Goal: Task Accomplishment & Management: Manage account settings

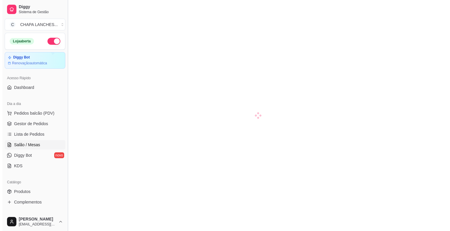
scroll to position [29, 0]
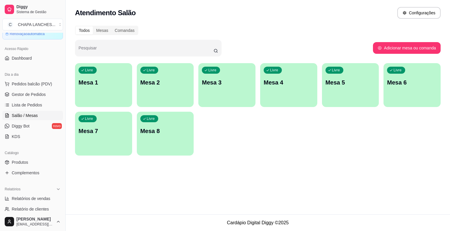
click at [100, 88] on div "Livre Mesa 1" at bounding box center [103, 81] width 57 height 37
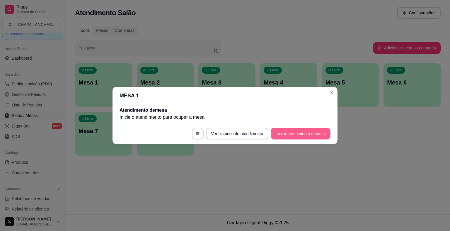
click at [306, 133] on button "Iniciar atendimento de mesa" at bounding box center [301, 134] width 60 height 12
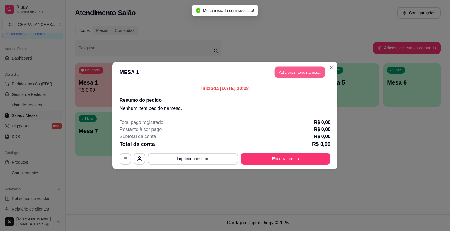
click at [295, 70] on button "Adicionar itens na mesa" at bounding box center [299, 72] width 50 height 11
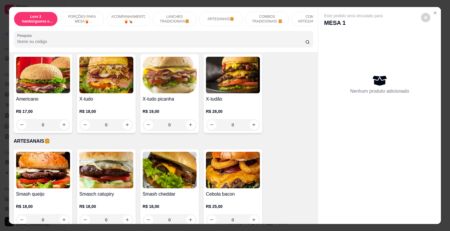
scroll to position [527, 0]
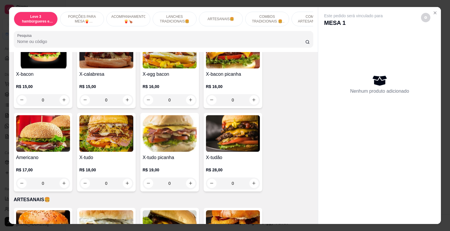
click at [253, 95] on div "0" at bounding box center [233, 100] width 54 height 12
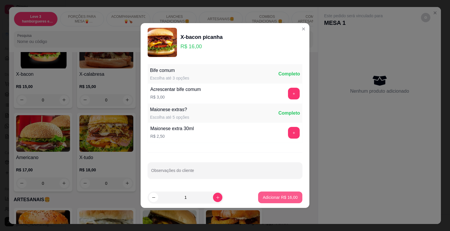
click at [269, 195] on p "Adicionar R$ 16,00" at bounding box center [280, 198] width 35 height 6
type input "1"
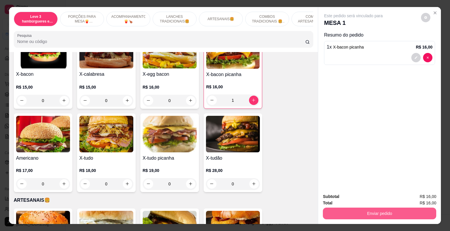
click at [334, 212] on button "Enviar pedido" at bounding box center [379, 214] width 113 height 12
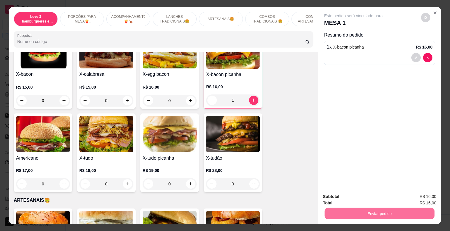
click at [337, 196] on button "Não registrar e enviar pedido" at bounding box center [360, 197] width 61 height 11
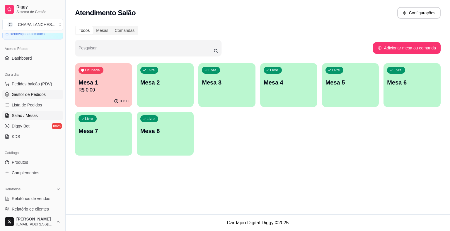
click at [39, 93] on span "Gestor de Pedidos" at bounding box center [29, 95] width 34 height 6
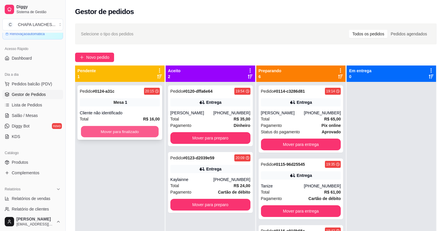
click at [141, 130] on button "Mover para finalizado" at bounding box center [120, 131] width 78 height 11
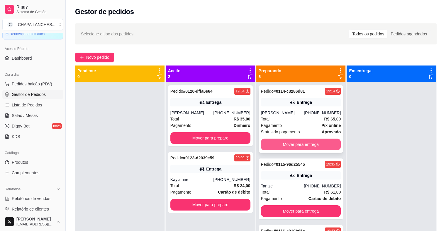
click at [289, 144] on button "Mover para entrega" at bounding box center [301, 145] width 80 height 12
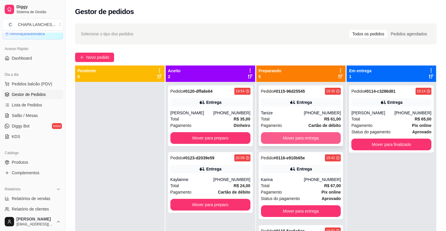
click at [288, 138] on button "Mover para entrega" at bounding box center [301, 138] width 80 height 12
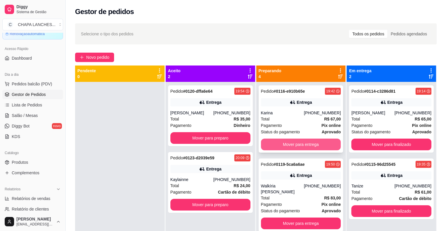
click at [288, 146] on button "Mover para entrega" at bounding box center [301, 145] width 80 height 12
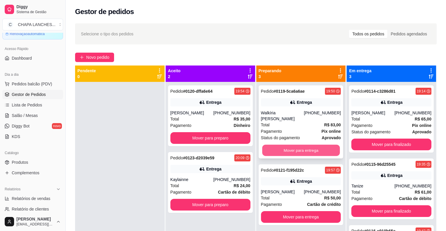
click at [289, 145] on button "Mover para entrega" at bounding box center [301, 150] width 78 height 11
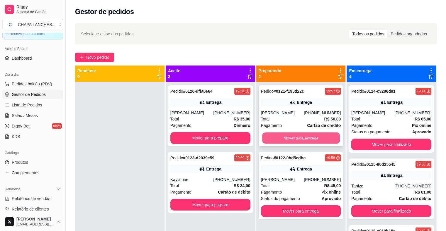
click at [287, 140] on button "Mover para entrega" at bounding box center [301, 138] width 78 height 11
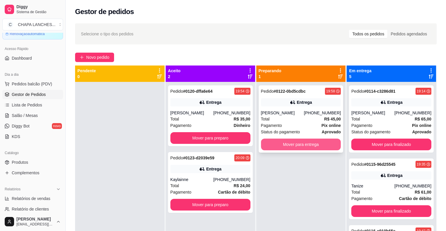
click at [286, 144] on button "Mover para entrega" at bounding box center [301, 145] width 80 height 12
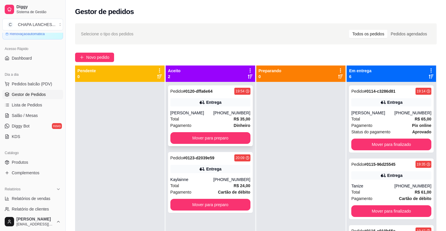
click at [220, 121] on div "Total R$ 35,00" at bounding box center [210, 119] width 80 height 6
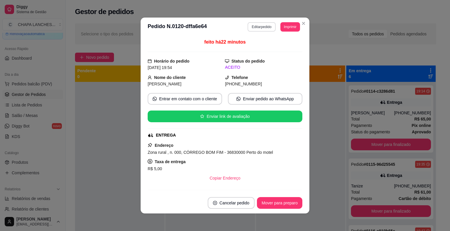
click at [261, 26] on button "Editar pedido" at bounding box center [262, 26] width 28 height 9
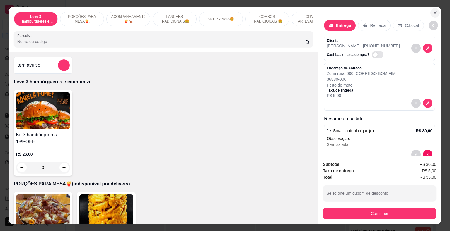
click at [434, 12] on icon "Close" at bounding box center [435, 13] width 2 height 2
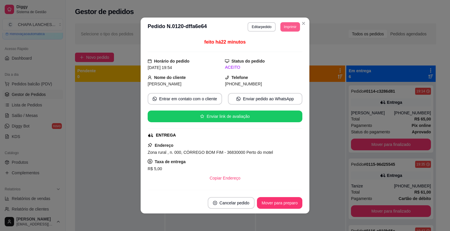
click at [287, 26] on button "Imprimir" at bounding box center [290, 26] width 20 height 9
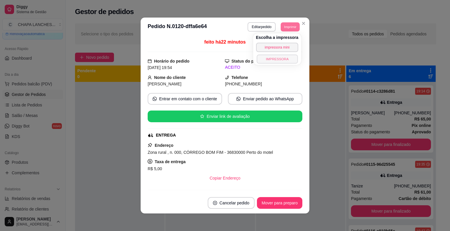
click at [269, 61] on button "IMPRESSORA" at bounding box center [277, 58] width 41 height 9
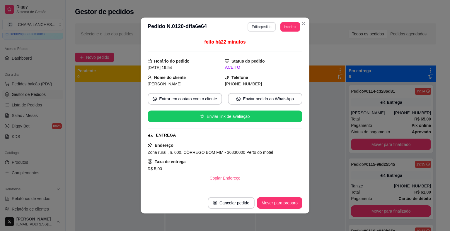
click at [260, 25] on button "Editar pedido" at bounding box center [262, 26] width 28 height 9
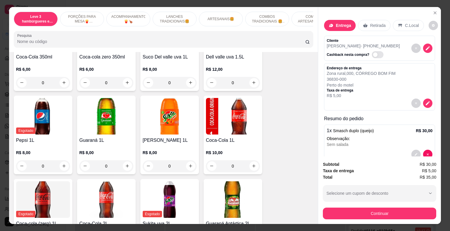
scroll to position [1347, 0]
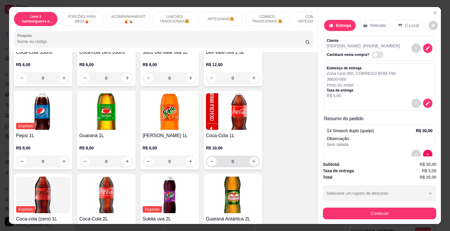
click at [252, 159] on icon "increase-product-quantity" at bounding box center [254, 161] width 4 height 4
type input "1"
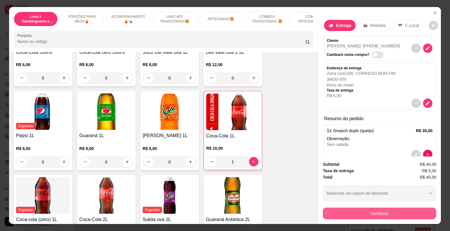
click at [360, 212] on button "Continuar" at bounding box center [379, 214] width 113 height 12
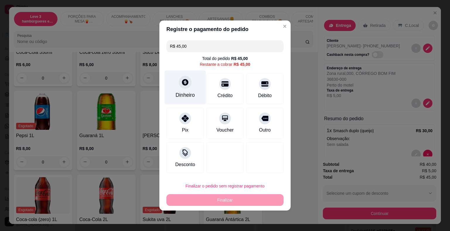
click at [190, 86] on div at bounding box center [185, 82] width 13 height 13
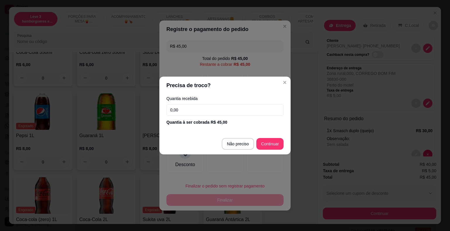
click at [190, 105] on input "0,00" at bounding box center [224, 110] width 117 height 12
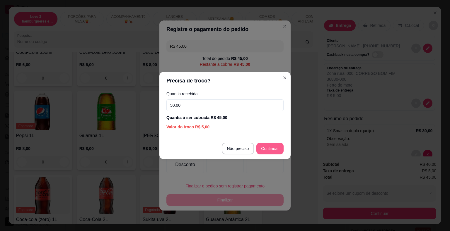
type input "50,00"
type input "R$ 0,00"
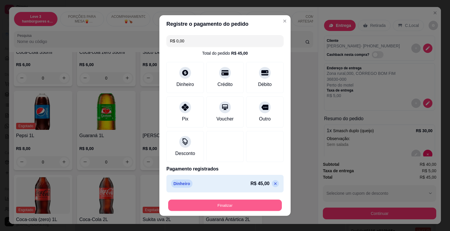
click at [253, 206] on button "Finalizar" at bounding box center [225, 205] width 114 height 11
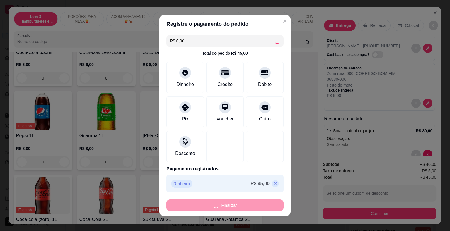
type input "0"
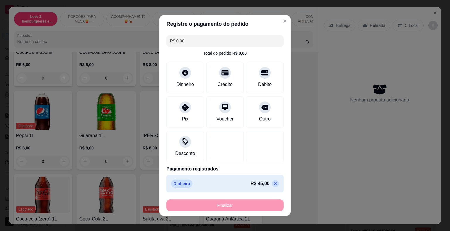
type input "-R$ 45,00"
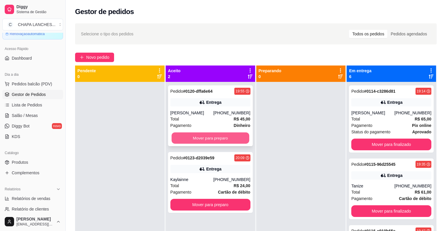
click at [192, 136] on button "Mover para preparo" at bounding box center [210, 138] width 78 height 11
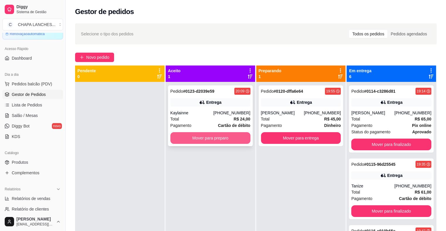
click at [199, 137] on button "Mover para preparo" at bounding box center [210, 138] width 80 height 12
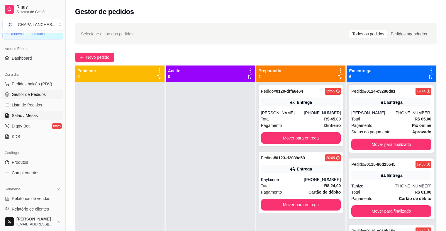
click at [36, 114] on span "Salão / Mesas" at bounding box center [25, 116] width 26 height 6
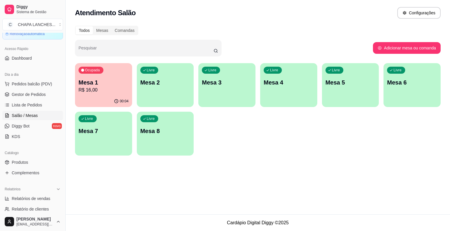
click at [107, 95] on div "Ocupada Mesa 1 R$ 16,00" at bounding box center [103, 79] width 57 height 33
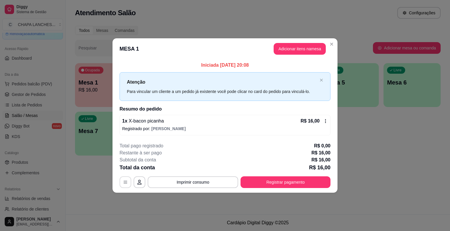
click at [124, 181] on icon "button" at bounding box center [126, 182] width 4 height 3
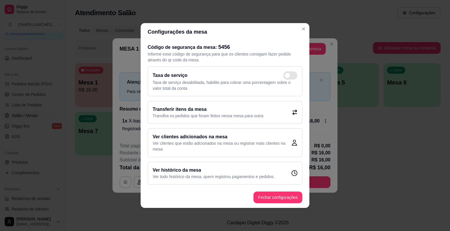
click at [282, 115] on div "Transferir itens da mesa Transfira os pedidos que foram feitos nessa mesa para …" at bounding box center [225, 112] width 155 height 23
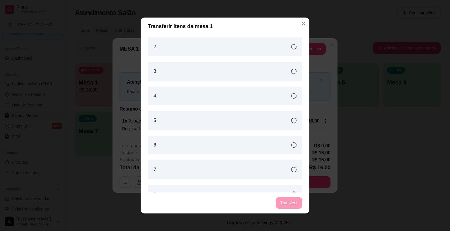
drag, startPoint x: 170, startPoint y: 96, endPoint x: 190, endPoint y: 107, distance: 23.6
click at [171, 97] on div "4" at bounding box center [225, 96] width 155 height 19
click at [292, 202] on button "Transferir" at bounding box center [289, 203] width 27 height 12
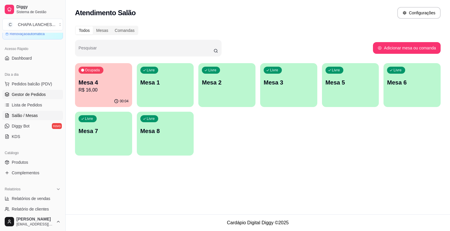
click at [25, 97] on span "Gestor de Pedidos" at bounding box center [29, 95] width 34 height 6
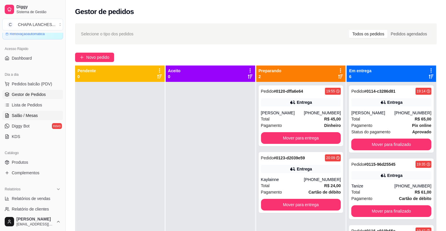
click at [34, 116] on span "Salão / Mesas" at bounding box center [25, 116] width 26 height 6
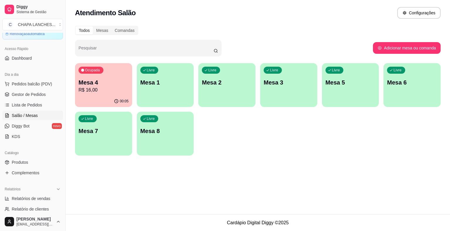
click at [176, 90] on div "Livre Mesa 1" at bounding box center [165, 81] width 57 height 37
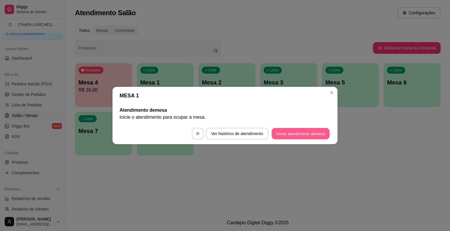
click at [299, 134] on button "Iniciar atendimento de mesa" at bounding box center [301, 133] width 58 height 11
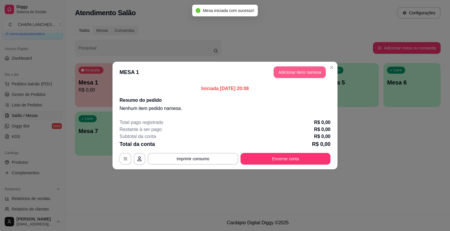
click at [304, 73] on button "Adicionar itens na mesa" at bounding box center [300, 72] width 52 height 12
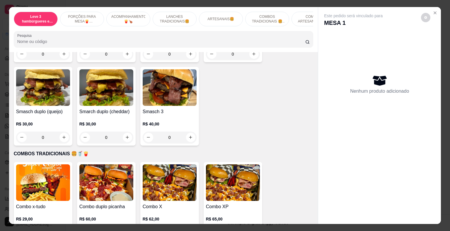
scroll to position [703, 0]
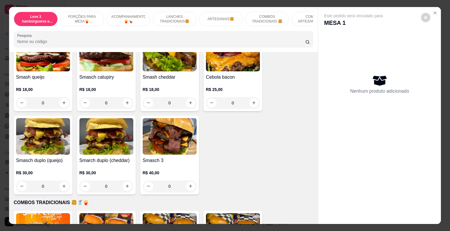
click at [62, 181] on div "0" at bounding box center [43, 187] width 54 height 12
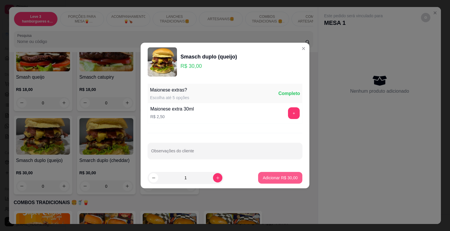
click at [281, 179] on p "Adicionar R$ 30,00" at bounding box center [280, 178] width 35 height 6
type input "1"
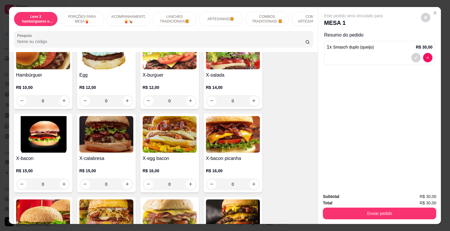
scroll to position [439, 0]
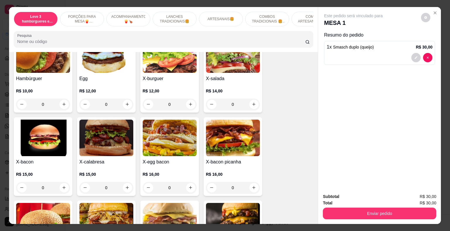
click at [253, 99] on div "0" at bounding box center [233, 105] width 54 height 12
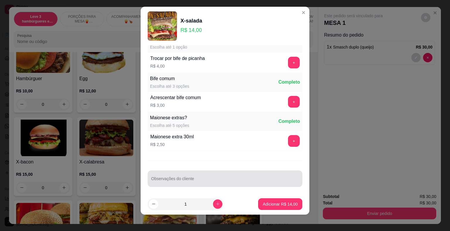
scroll to position [7, 0]
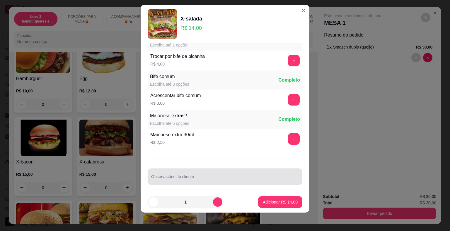
click at [171, 173] on div at bounding box center [225, 177] width 148 height 12
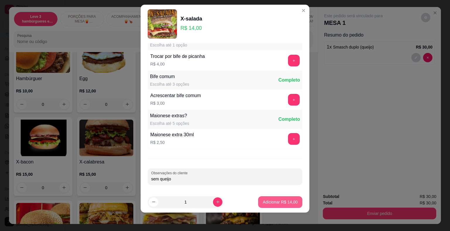
type input "sem queijo"
click at [283, 203] on p "Adicionar R$ 14,00" at bounding box center [280, 202] width 34 height 6
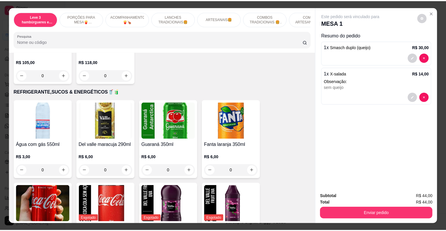
scroll to position [1172, 0]
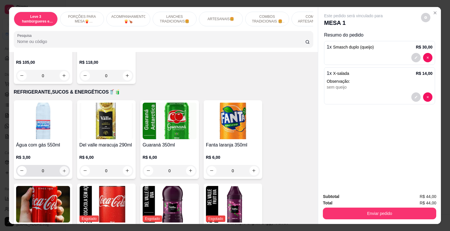
click at [64, 169] on icon "increase-product-quantity" at bounding box center [64, 171] width 4 height 4
type input "1"
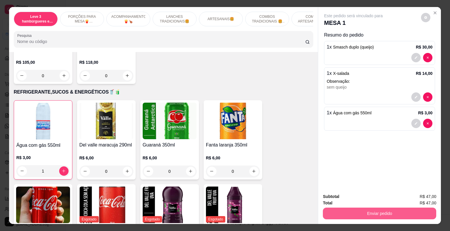
click at [357, 211] on button "Enviar pedido" at bounding box center [379, 214] width 113 height 12
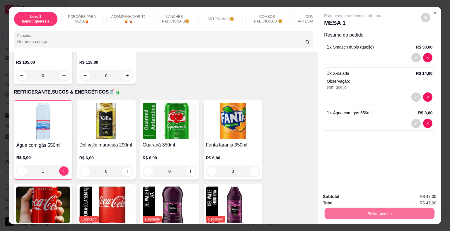
click at [348, 195] on button "Não registrar e enviar pedido" at bounding box center [360, 197] width 61 height 11
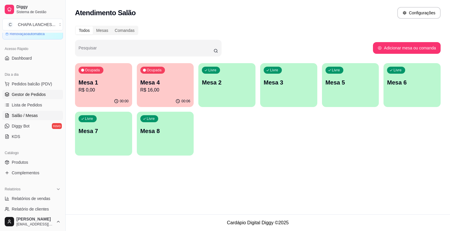
click at [20, 90] on link "Gestor de Pedidos" at bounding box center [32, 94] width 61 height 9
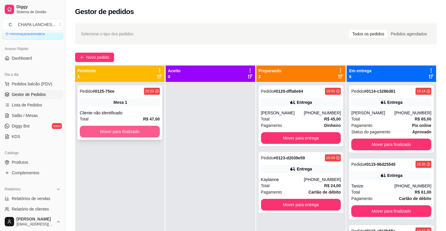
click at [121, 131] on button "Mover para finalizado" at bounding box center [120, 132] width 80 height 12
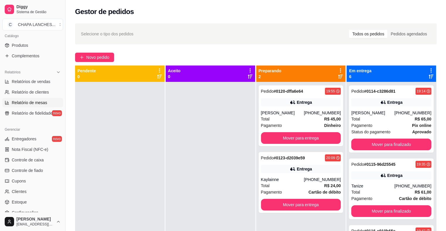
scroll to position [117, 0]
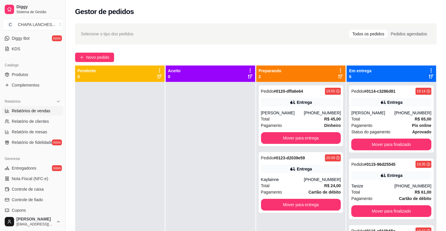
click at [39, 112] on span "Relatórios de vendas" at bounding box center [31, 111] width 39 height 6
select select "ALL"
select select "0"
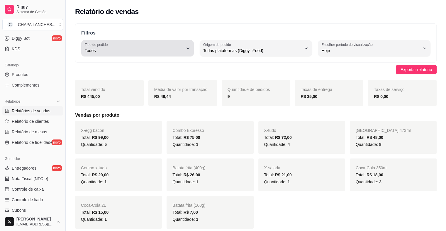
click at [133, 48] on span "Todos" at bounding box center [134, 51] width 98 height 6
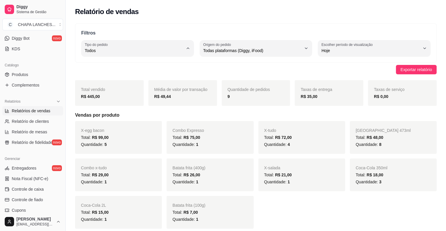
click at [123, 75] on span "Entrega" at bounding box center [134, 74] width 93 height 6
type input "DELIVERY"
select select "DELIVERY"
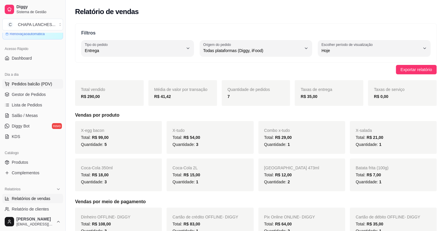
scroll to position [29, 0]
click at [40, 92] on span "Gestor de Pedidos" at bounding box center [29, 95] width 34 height 6
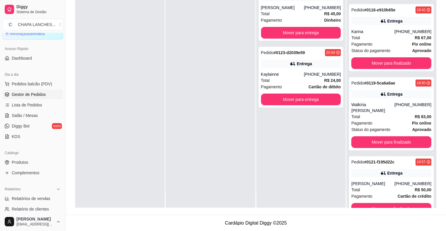
scroll to position [113, 0]
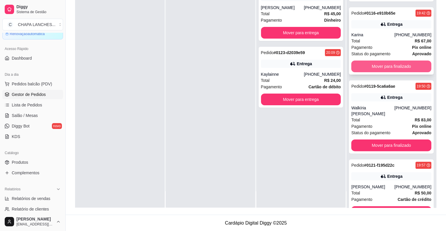
click at [364, 65] on button "Mover para finalizado" at bounding box center [391, 67] width 80 height 12
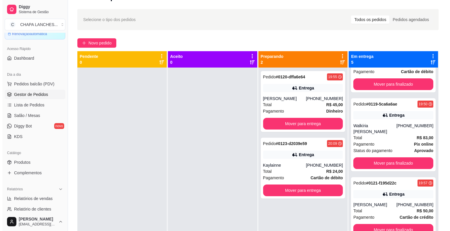
scroll to position [0, 0]
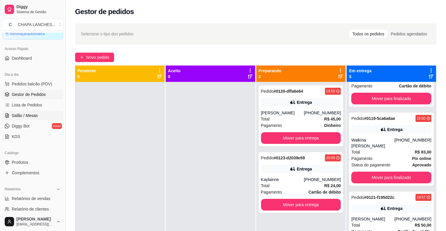
click at [25, 116] on span "Salão / Mesas" at bounding box center [25, 116] width 26 height 6
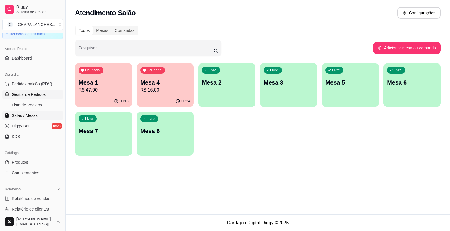
click at [40, 96] on span "Gestor de Pedidos" at bounding box center [29, 95] width 34 height 6
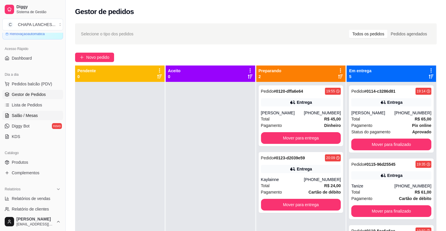
click at [23, 115] on span "Salão / Mesas" at bounding box center [25, 116] width 26 height 6
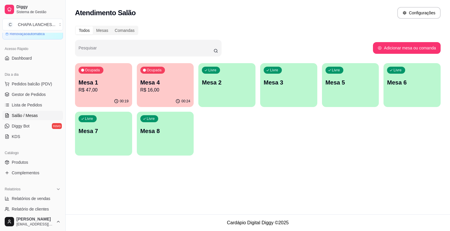
click at [104, 93] on p "R$ 47,00" at bounding box center [104, 90] width 50 height 7
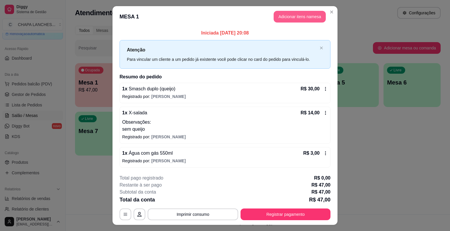
click at [284, 18] on button "Adicionar itens na mesa" at bounding box center [300, 17] width 52 height 12
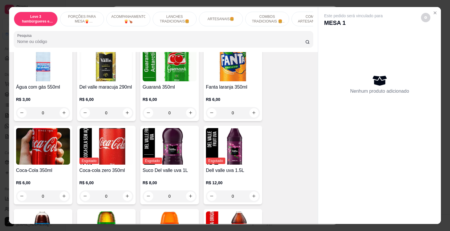
scroll to position [1230, 0]
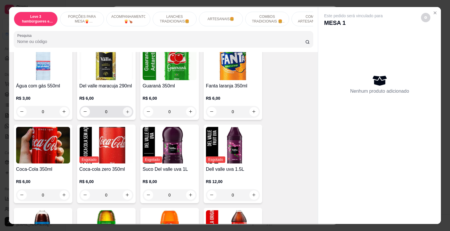
click at [126, 110] on icon "increase-product-quantity" at bounding box center [127, 112] width 4 height 4
type input "1"
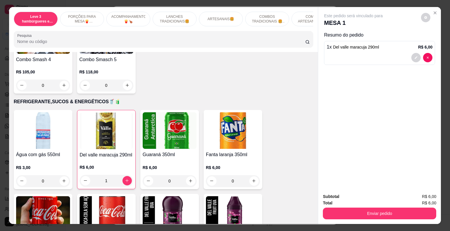
scroll to position [1172, 0]
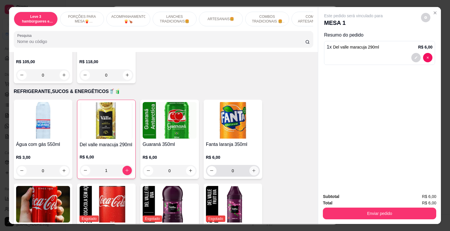
click at [253, 169] on icon "increase-product-quantity" at bounding box center [254, 171] width 4 height 4
type input "1"
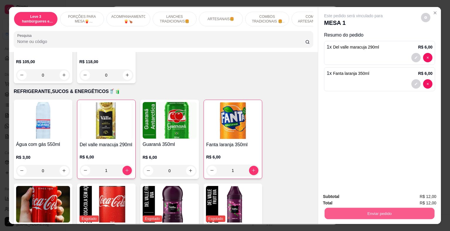
click at [344, 213] on button "Enviar pedido" at bounding box center [380, 213] width 110 height 11
click at [339, 198] on button "Não registrar e enviar pedido" at bounding box center [360, 197] width 61 height 11
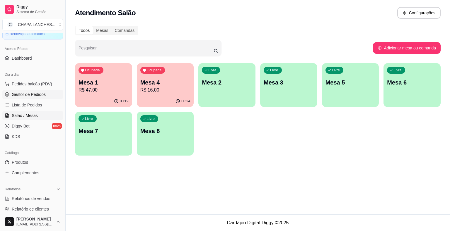
click at [26, 95] on span "Gestor de Pedidos" at bounding box center [29, 95] width 34 height 6
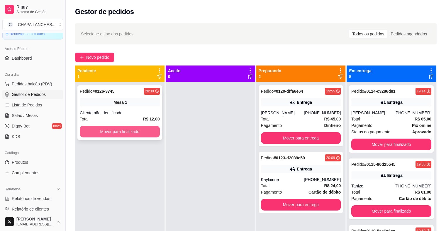
click at [132, 134] on button "Mover para finalizado" at bounding box center [120, 132] width 80 height 12
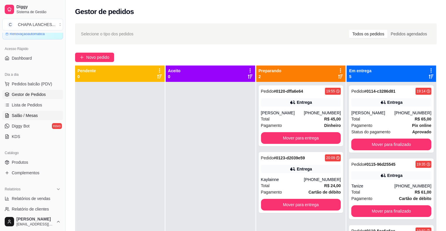
click at [25, 118] on span "Salão / Mesas" at bounding box center [25, 116] width 26 height 6
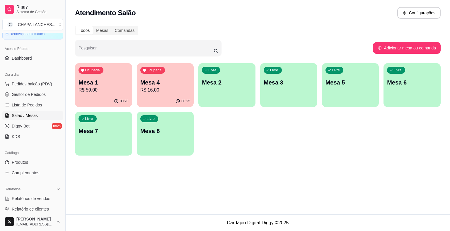
click at [104, 96] on div "00:20" at bounding box center [103, 101] width 57 height 11
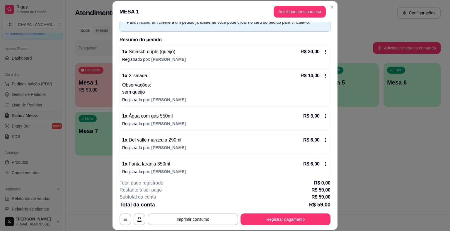
scroll to position [37, 0]
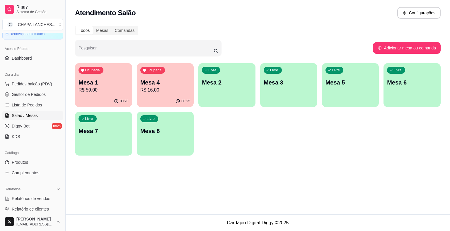
click at [163, 81] on p "Mesa 4" at bounding box center [165, 83] width 50 height 8
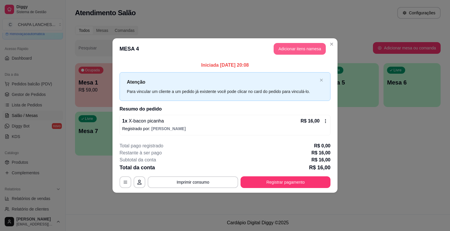
click at [298, 46] on button "Adicionar itens na mesa" at bounding box center [300, 49] width 52 height 12
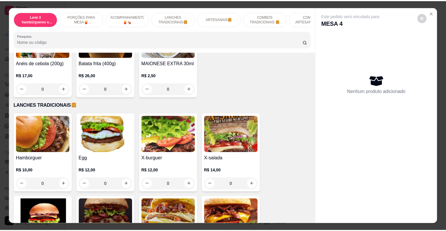
scroll to position [410, 0]
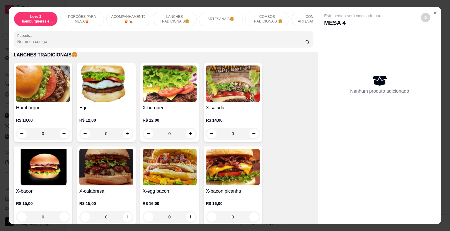
click at [125, 128] on div "0" at bounding box center [106, 134] width 54 height 12
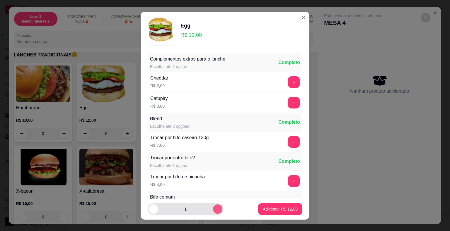
click at [216, 209] on icon "increase-product-quantity" at bounding box center [218, 209] width 4 height 4
type input "2"
click at [266, 208] on p "Adicionar R$ 24,00" at bounding box center [280, 210] width 35 height 6
type input "2"
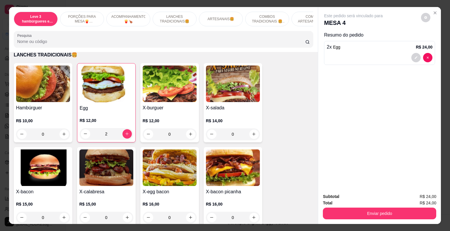
click at [61, 129] on div "0" at bounding box center [43, 135] width 54 height 12
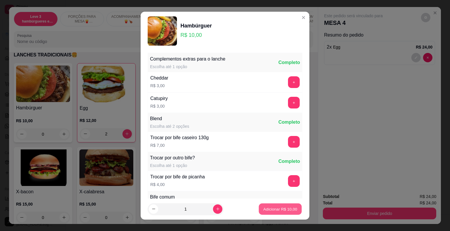
click at [279, 209] on p "Adicionar R$ 10,00" at bounding box center [280, 210] width 34 height 6
type input "1"
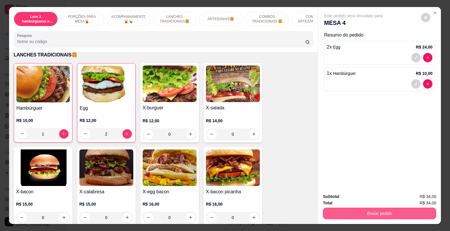
click at [341, 211] on button "Enviar pedido" at bounding box center [379, 214] width 113 height 12
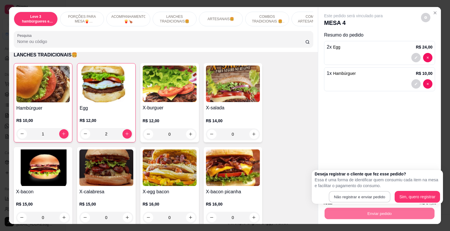
click at [348, 199] on button "Não registrar e enviar pedido" at bounding box center [360, 197] width 62 height 11
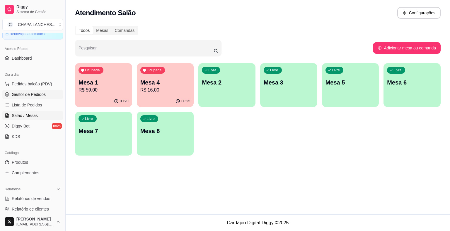
click at [28, 95] on span "Gestor de Pedidos" at bounding box center [29, 95] width 34 height 6
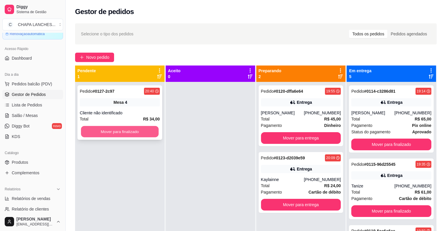
click at [128, 131] on button "Mover para finalizado" at bounding box center [120, 131] width 78 height 11
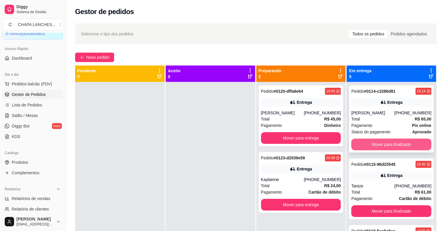
click at [365, 144] on button "Mover para finalizado" at bounding box center [391, 145] width 80 height 12
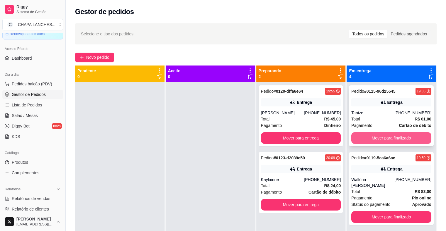
click at [368, 138] on button "Mover para finalizado" at bounding box center [391, 138] width 80 height 12
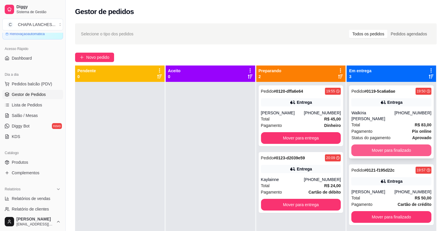
click at [376, 145] on button "Mover para finalizado" at bounding box center [391, 151] width 80 height 12
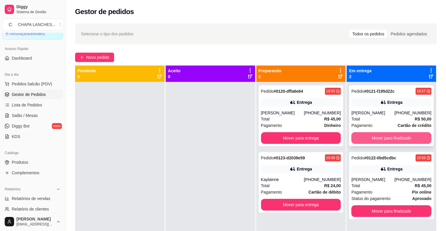
click at [373, 138] on button "Mover para finalizado" at bounding box center [391, 138] width 80 height 12
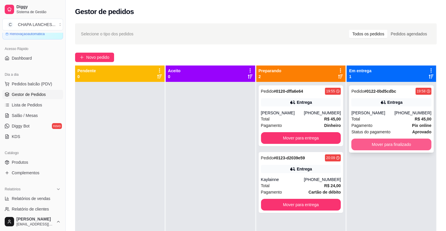
click at [374, 144] on button "Mover para finalizado" at bounding box center [391, 145] width 80 height 12
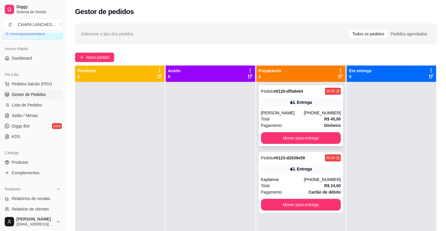
click at [271, 110] on div "[PERSON_NAME]" at bounding box center [282, 113] width 43 height 6
click at [271, 167] on div "Entrega" at bounding box center [301, 169] width 80 height 8
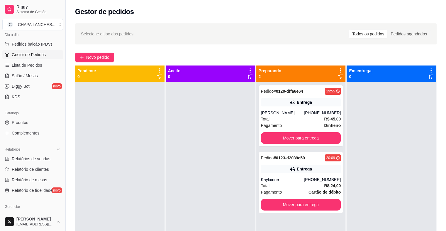
scroll to position [146, 0]
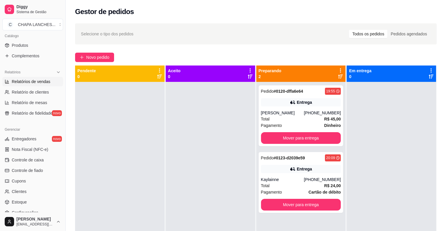
click at [30, 83] on span "Relatórios de vendas" at bounding box center [31, 82] width 39 height 6
select select "ALL"
select select "0"
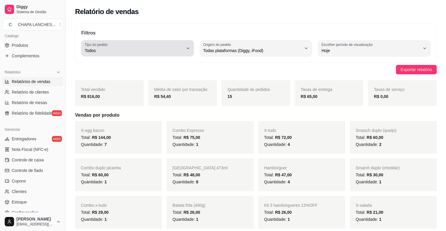
click at [168, 55] on button "Tipo do pedido Todos" at bounding box center [137, 48] width 112 height 16
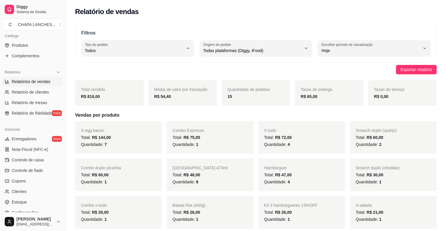
click at [133, 78] on li "Entrega" at bounding box center [137, 73] width 103 height 9
type input "DELIVERY"
select select "DELIVERY"
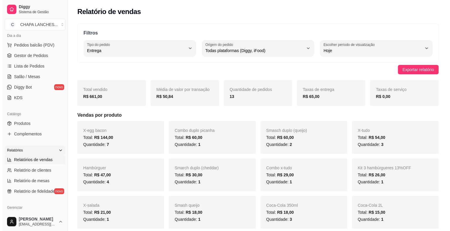
scroll to position [59, 0]
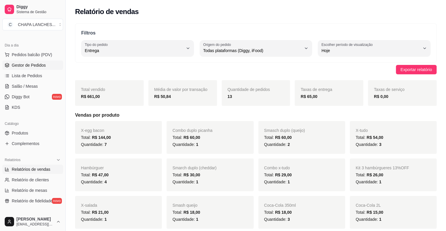
click at [29, 65] on span "Gestor de Pedidos" at bounding box center [29, 65] width 34 height 6
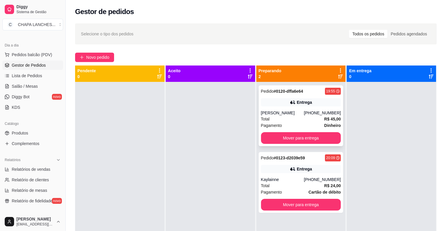
click at [280, 117] on div "Total R$ 45,00" at bounding box center [301, 119] width 80 height 6
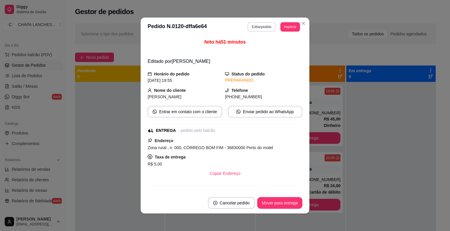
click at [256, 24] on button "Editar pedido" at bounding box center [262, 26] width 28 height 9
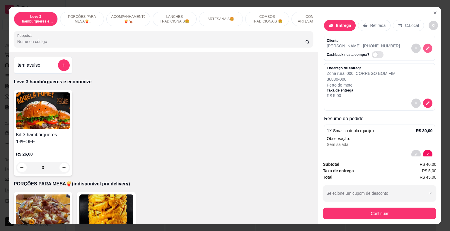
click at [425, 46] on icon "decrease-product-quantity" at bounding box center [427, 48] width 5 height 5
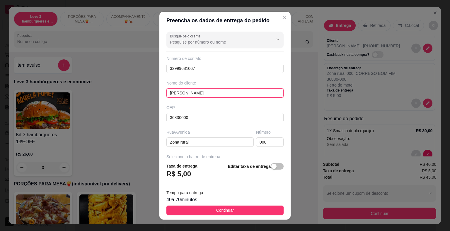
click at [190, 90] on input "[PERSON_NAME]" at bounding box center [224, 92] width 117 height 9
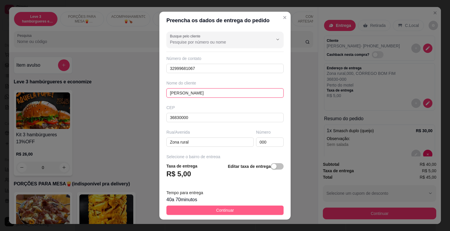
type input "[PERSON_NAME]"
drag, startPoint x: 230, startPoint y: 211, endPoint x: 246, endPoint y: 205, distance: 17.9
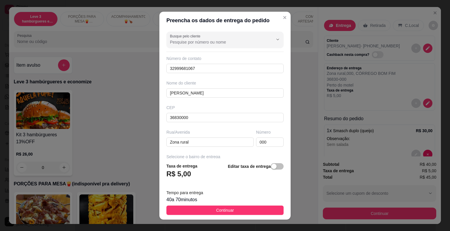
click at [230, 211] on button "Continuar" at bounding box center [224, 210] width 117 height 9
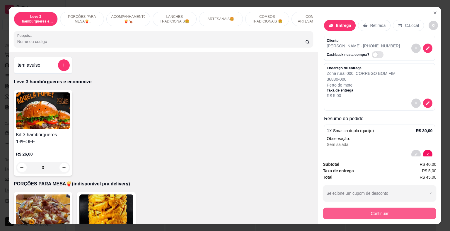
click at [349, 211] on button "Continuar" at bounding box center [379, 214] width 113 height 12
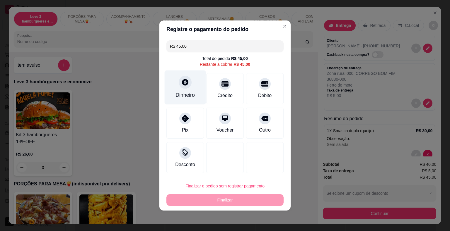
click at [183, 88] on div at bounding box center [185, 82] width 13 height 13
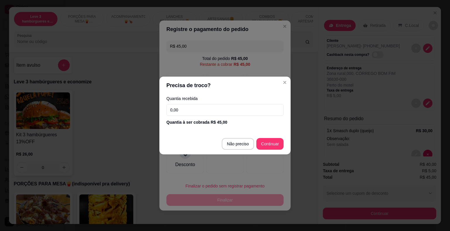
click at [186, 110] on input "0,00" at bounding box center [224, 110] width 117 height 12
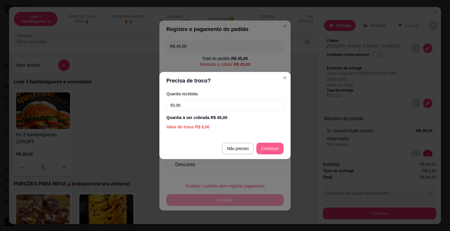
type input "50,00"
type input "R$ 0,00"
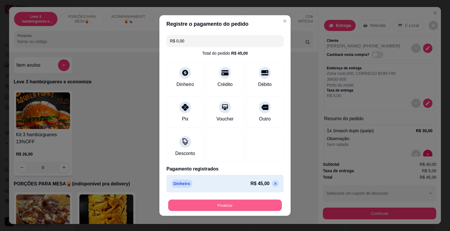
click at [238, 206] on button "Finalizar" at bounding box center [225, 205] width 114 height 11
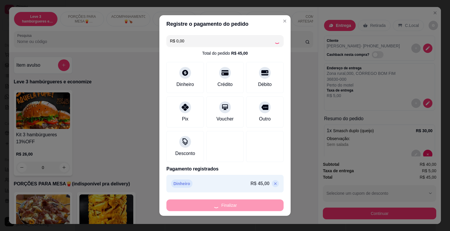
type input "0"
type input "-R$ 45,00"
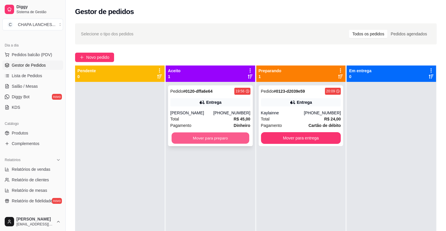
click at [224, 137] on button "Mover para preparo" at bounding box center [210, 138] width 78 height 11
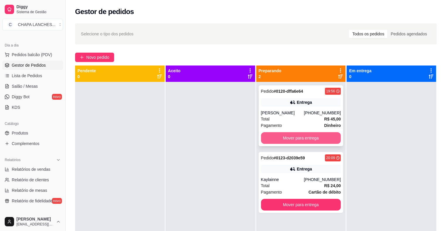
click at [270, 134] on button "Mover para entrega" at bounding box center [301, 138] width 80 height 12
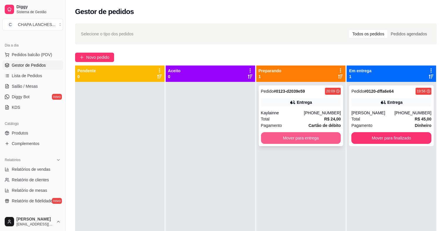
click at [281, 140] on button "Mover para entrega" at bounding box center [301, 138] width 80 height 12
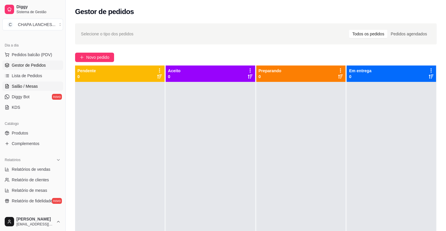
click at [31, 86] on span "Salão / Mesas" at bounding box center [25, 86] width 26 height 6
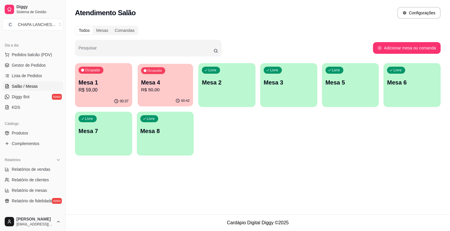
click at [160, 92] on p "R$ 50,00" at bounding box center [165, 90] width 49 height 7
click at [91, 93] on p "R$ 59,00" at bounding box center [103, 90] width 49 height 7
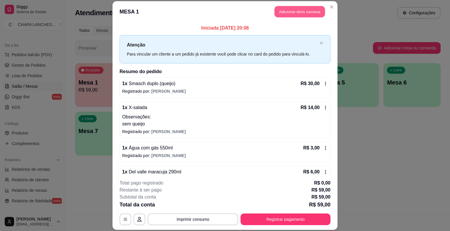
click at [282, 11] on button "Adicionar itens na mesa" at bounding box center [299, 11] width 50 height 11
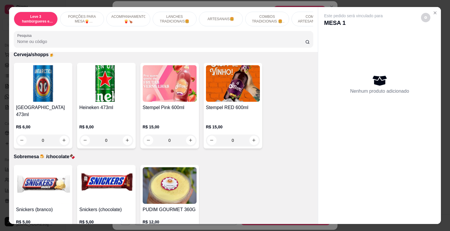
scroll to position [1742, 0]
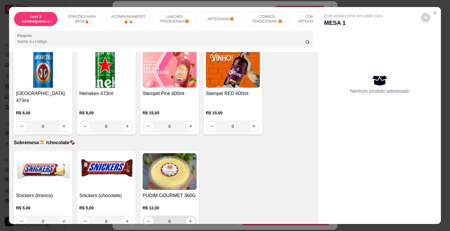
click at [188, 219] on icon "increase-product-quantity" at bounding box center [190, 221] width 4 height 4
type input "1"
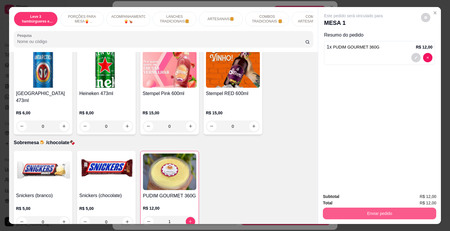
click at [327, 208] on button "Enviar pedido" at bounding box center [379, 214] width 113 height 12
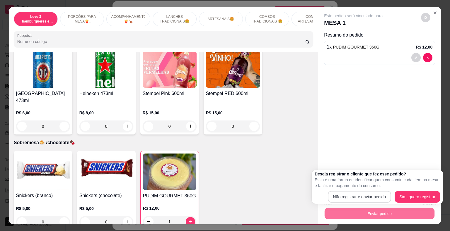
click at [347, 197] on button "Não registrar e enviar pedido" at bounding box center [360, 197] width 64 height 12
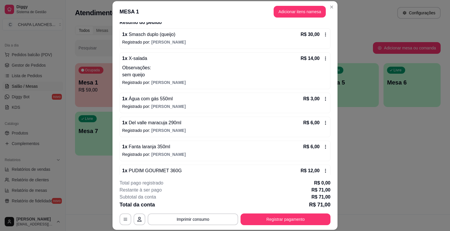
scroll to position [59, 0]
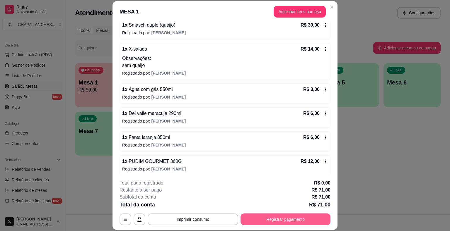
click at [260, 216] on button "Registrar pagamento" at bounding box center [285, 220] width 90 height 12
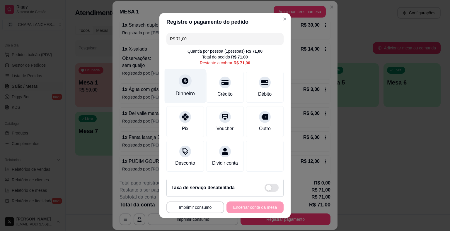
click at [180, 88] on div "Dinheiro" at bounding box center [185, 86] width 41 height 34
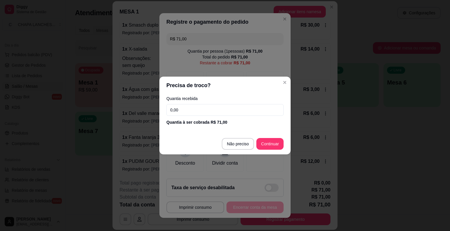
click at [198, 109] on input "0,00" at bounding box center [224, 110] width 117 height 12
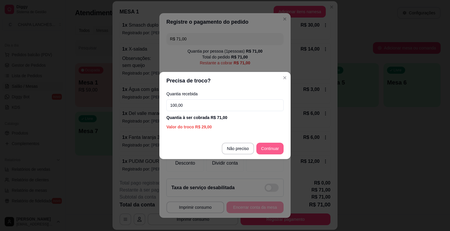
type input "100,00"
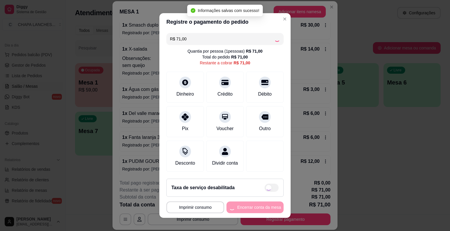
type input "R$ 0,00"
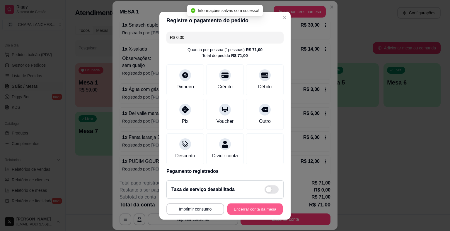
click at [251, 209] on button "Encerrar conta da mesa" at bounding box center [254, 209] width 55 height 11
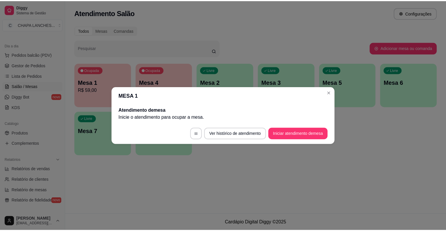
scroll to position [0, 0]
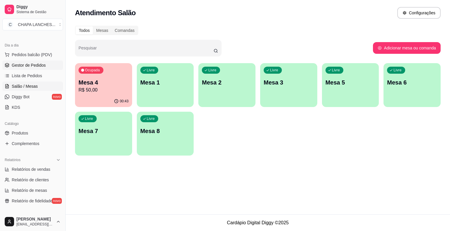
click at [33, 66] on span "Gestor de Pedidos" at bounding box center [29, 65] width 34 height 6
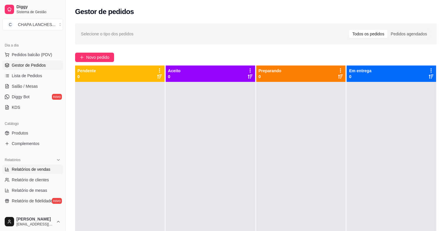
click at [46, 169] on span "Relatórios de vendas" at bounding box center [31, 170] width 39 height 6
select select "ALL"
select select "0"
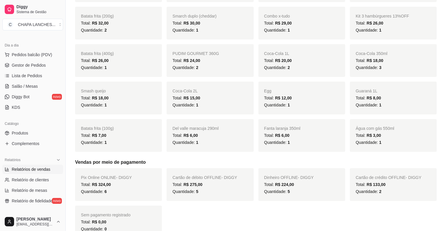
scroll to position [146, 0]
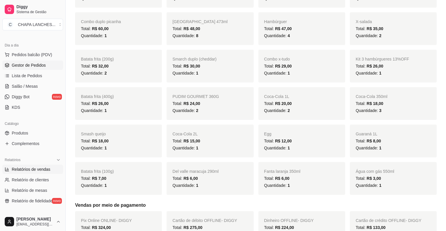
click at [29, 64] on span "Gestor de Pedidos" at bounding box center [29, 65] width 34 height 6
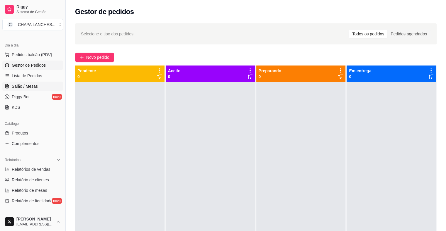
click at [32, 84] on span "Salão / Mesas" at bounding box center [25, 86] width 26 height 6
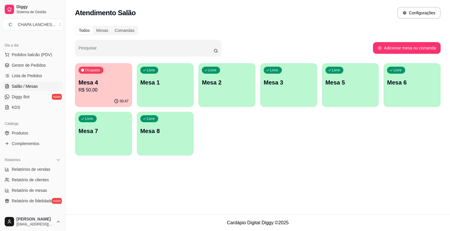
click at [105, 91] on p "R$ 50,00" at bounding box center [104, 90] width 50 height 7
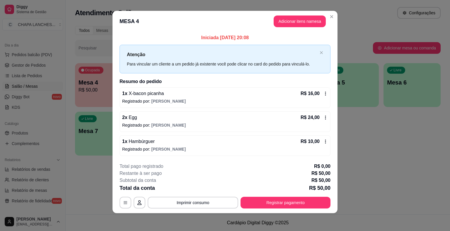
scroll to position [4, 0]
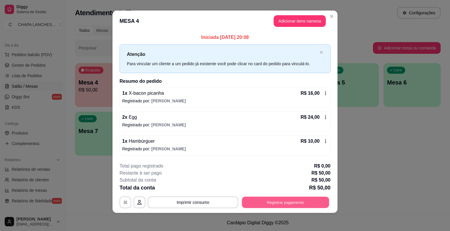
click at [297, 202] on button "Registrar pagamento" at bounding box center [285, 202] width 87 height 11
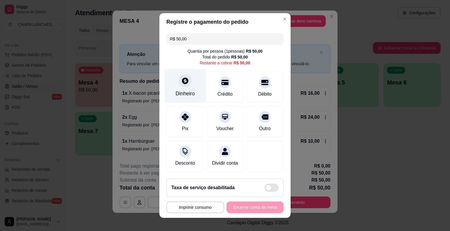
click at [180, 91] on div "Dinheiro" at bounding box center [184, 94] width 19 height 8
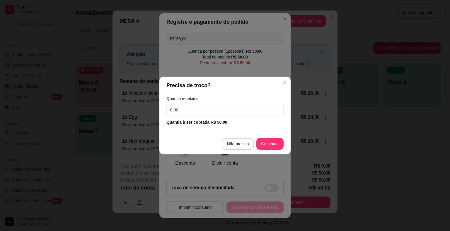
click at [194, 114] on input "0,00" at bounding box center [224, 110] width 117 height 12
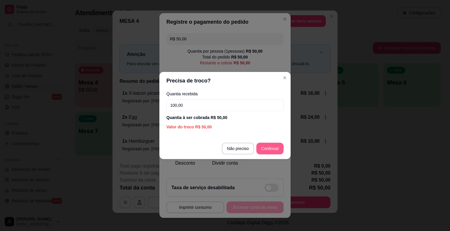
type input "100,00"
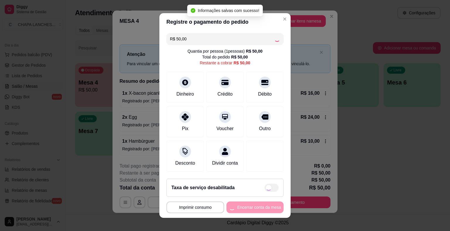
type input "R$ 0,00"
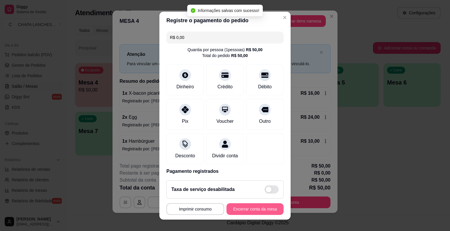
click at [250, 207] on button "Encerrar conta da mesa" at bounding box center [254, 210] width 57 height 12
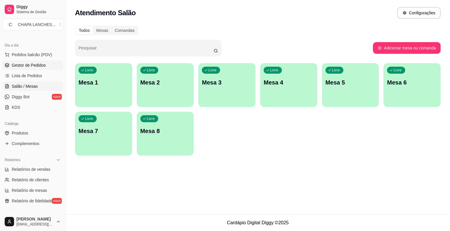
click at [24, 64] on span "Gestor de Pedidos" at bounding box center [29, 65] width 34 height 6
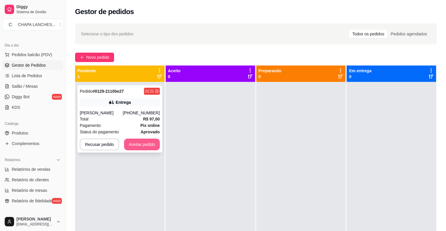
click at [149, 144] on button "Aceitar pedido" at bounding box center [142, 145] width 36 height 12
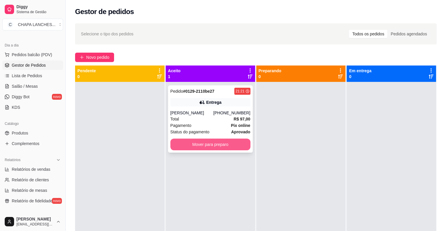
click at [228, 144] on button "Mover para preparo" at bounding box center [210, 145] width 80 height 12
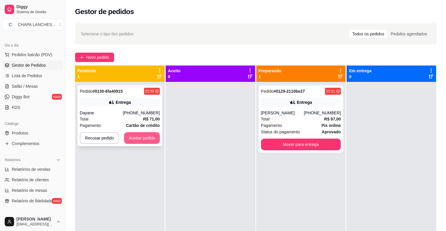
click at [146, 140] on button "Aceitar pedido" at bounding box center [142, 138] width 36 height 12
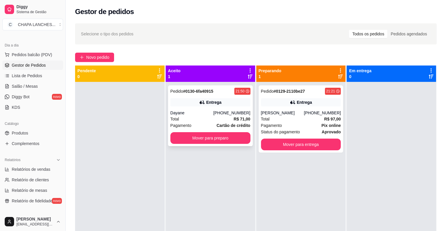
click at [200, 129] on div "Pedido # 0130-6fa40915 21:50 Entrega Dayane [PHONE_NUMBER] Total R$ 71,00 Pagam…" at bounding box center [210, 116] width 85 height 61
click at [187, 139] on button "Mover para preparo" at bounding box center [210, 138] width 80 height 12
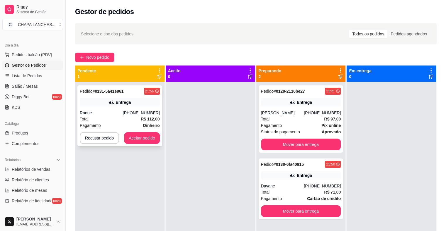
click at [137, 116] on div "Total R$ 112,00" at bounding box center [120, 119] width 80 height 6
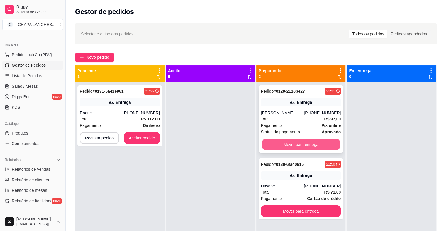
click at [304, 145] on button "Mover para entrega" at bounding box center [301, 144] width 78 height 11
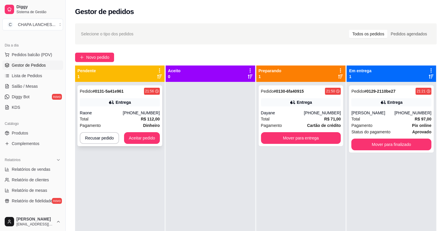
click at [120, 116] on div "Total R$ 112,00" at bounding box center [120, 119] width 80 height 6
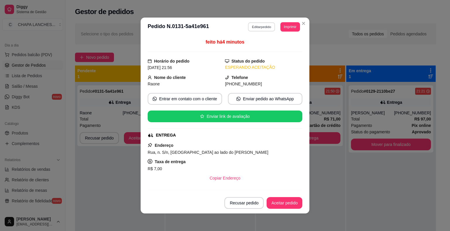
click at [256, 28] on button "Editar pedido" at bounding box center [261, 26] width 27 height 9
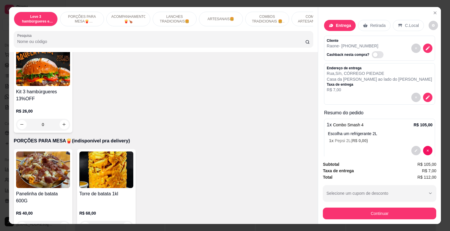
scroll to position [117, 0]
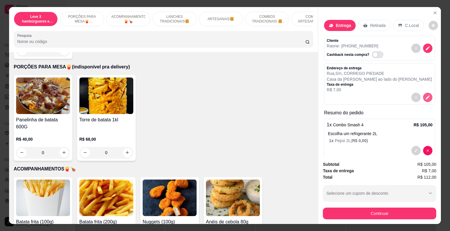
click at [425, 95] on icon "decrease-product-quantity" at bounding box center [427, 97] width 5 height 5
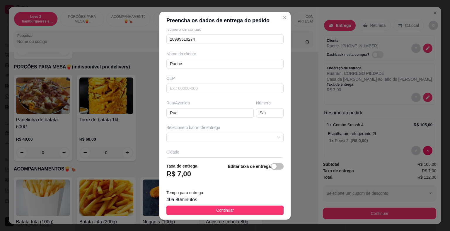
scroll to position [59, 0]
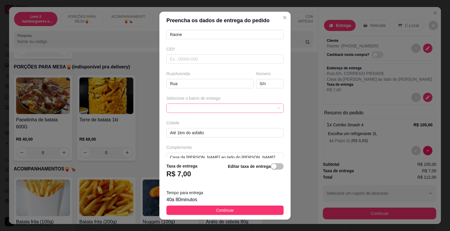
click at [219, 106] on span at bounding box center [225, 108] width 110 height 9
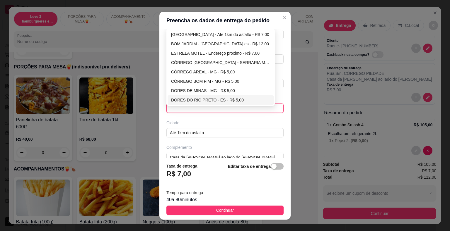
click at [210, 99] on div "DORES DO RIO PRETO - ES - R$ 5,00" at bounding box center [220, 100] width 99 height 6
type input "ES"
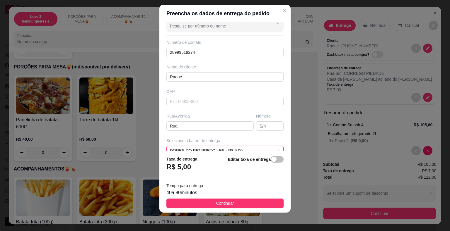
scroll to position [8, 0]
click at [190, 126] on input "Rua" at bounding box center [209, 126] width 87 height 9
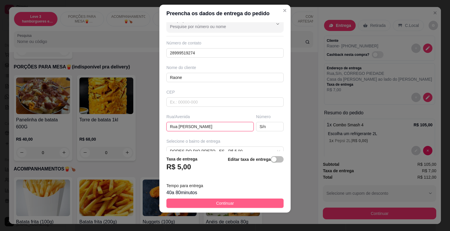
type input "Rua [PERSON_NAME]"
click at [233, 203] on button "Continuar" at bounding box center [224, 203] width 117 height 9
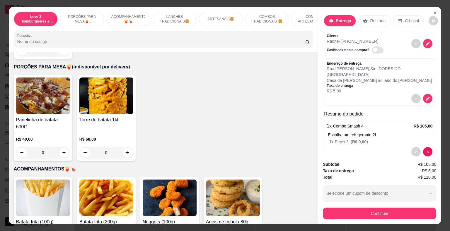
scroll to position [9, 0]
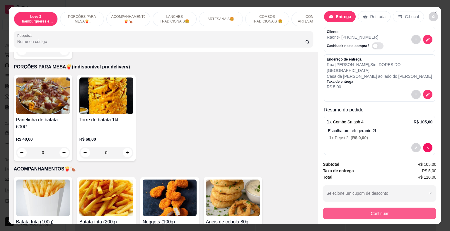
click at [382, 210] on button "Continuar" at bounding box center [379, 214] width 113 height 12
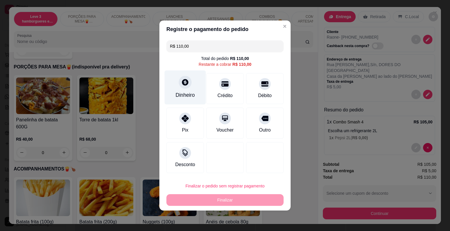
click at [183, 90] on div "Dinheiro" at bounding box center [185, 88] width 41 height 34
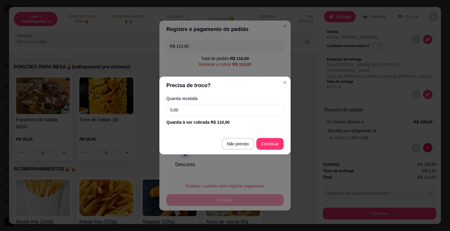
click at [199, 110] on input "0,00" at bounding box center [224, 110] width 117 height 12
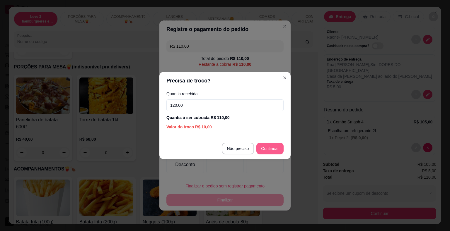
type input "120,00"
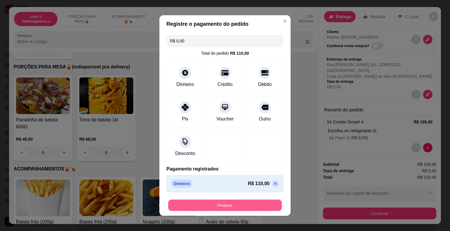
click at [246, 204] on button "Finalizar" at bounding box center [225, 205] width 114 height 11
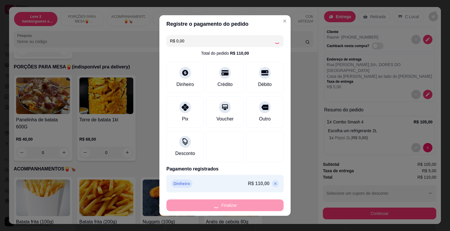
type input "-R$ 110,00"
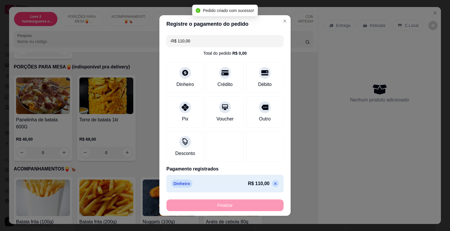
scroll to position [0, 0]
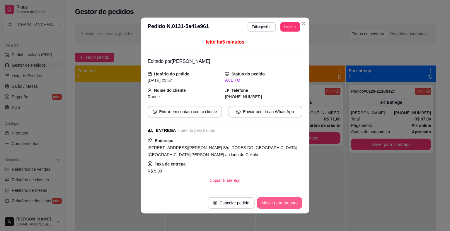
click at [276, 204] on button "Mover para preparo" at bounding box center [279, 203] width 45 height 12
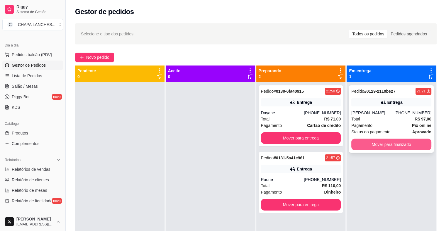
click at [357, 146] on button "Mover para finalizado" at bounding box center [391, 145] width 80 height 12
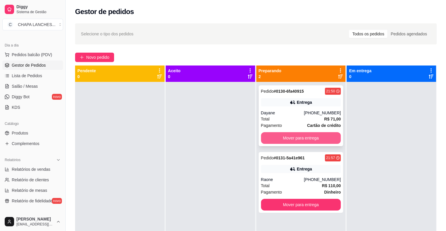
click at [317, 132] on button "Mover para entrega" at bounding box center [301, 138] width 80 height 12
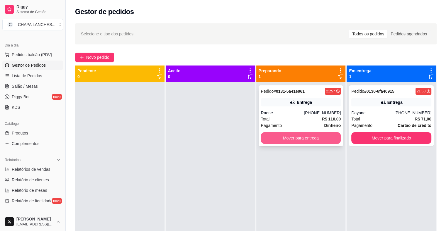
click at [301, 141] on button "Mover para entrega" at bounding box center [301, 138] width 80 height 12
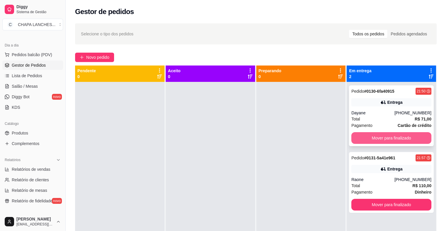
click at [365, 137] on button "Mover para finalizado" at bounding box center [391, 138] width 80 height 12
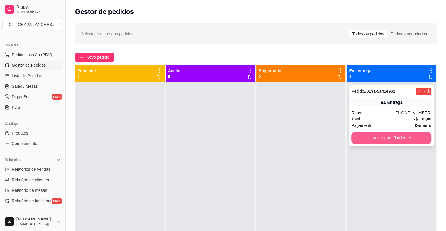
click at [357, 133] on button "Mover para finalizado" at bounding box center [391, 138] width 80 height 12
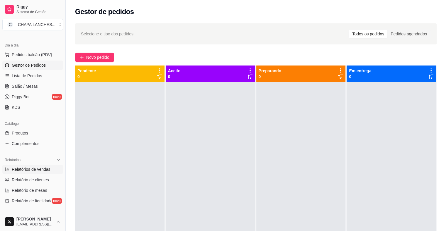
click at [32, 170] on span "Relatórios de vendas" at bounding box center [31, 170] width 39 height 6
select select "ALL"
select select "0"
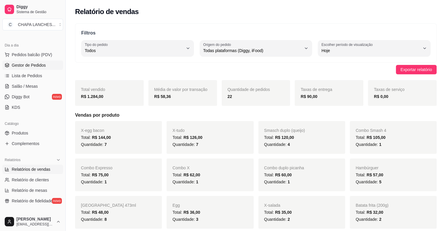
click at [37, 63] on span "Gestor de Pedidos" at bounding box center [29, 65] width 34 height 6
